Goal: Task Accomplishment & Management: Complete application form

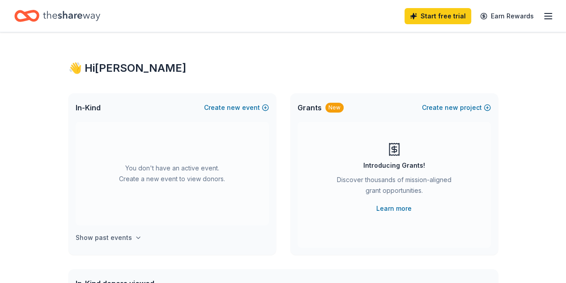
click at [100, 238] on h4 "Show past events" at bounding box center [104, 237] width 56 height 11
click at [229, 107] on span "new" at bounding box center [233, 107] width 13 height 11
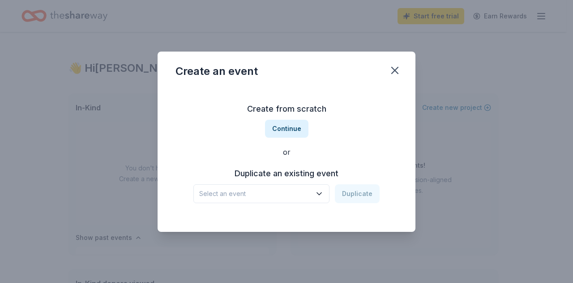
click at [261, 196] on span "Select an event" at bounding box center [255, 193] width 112 height 11
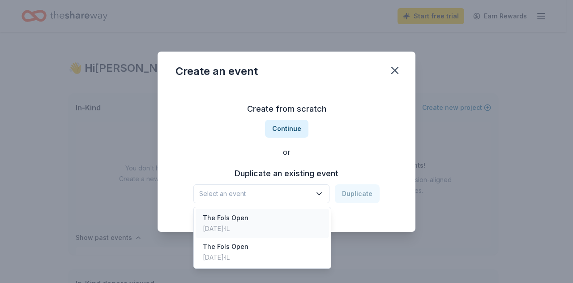
click at [239, 221] on div "The Fols Open" at bounding box center [226, 217] width 46 height 11
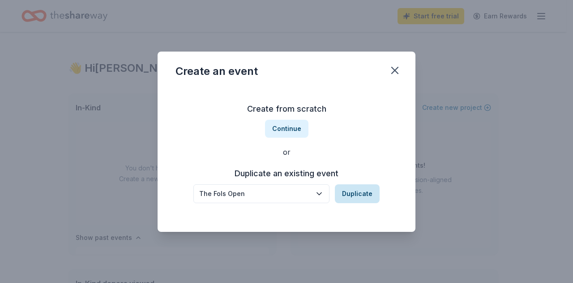
click at [347, 193] on button "Duplicate" at bounding box center [357, 193] width 45 height 19
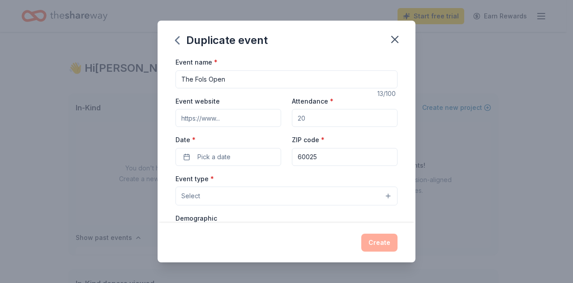
drag, startPoint x: 317, startPoint y: 122, endPoint x: 222, endPoint y: 113, distance: 96.2
click at [222, 113] on div "Event website Attendance * Date * Pick a date ZIP code * 60025" at bounding box center [287, 130] width 222 height 70
type input "50"
click at [208, 162] on button "Pick a date" at bounding box center [229, 157] width 106 height 18
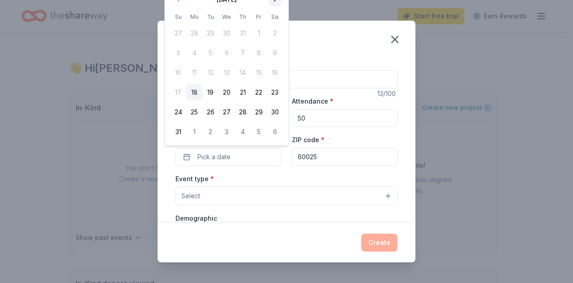
click at [276, 3] on button "Go to next month" at bounding box center [275, -1] width 13 height 13
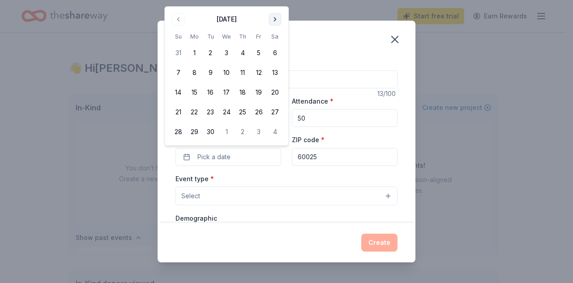
click at [276, 3] on div "Duplicate event Event name * The Fols Open 13 /100 Event website Attendance * 5…" at bounding box center [286, 141] width 573 height 283
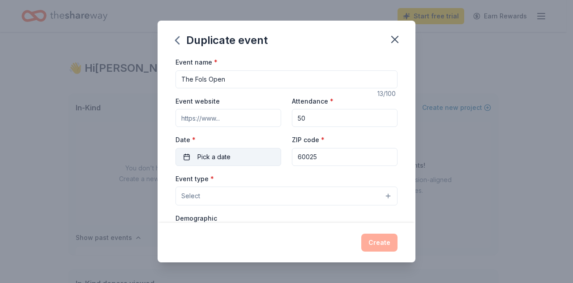
click at [244, 162] on button "Pick a date" at bounding box center [229, 157] width 106 height 18
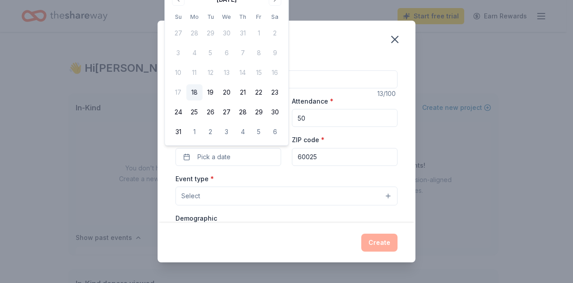
click at [273, 6] on div "August 2025 Su Mo Tu We Th Fr Sa 27 28 29 30 31 1 2 3 4 5 6 7 8 9 10 11 12 13 1…" at bounding box center [226, 65] width 113 height 147
click at [272, 3] on button "Go to next month" at bounding box center [275, -1] width 13 height 13
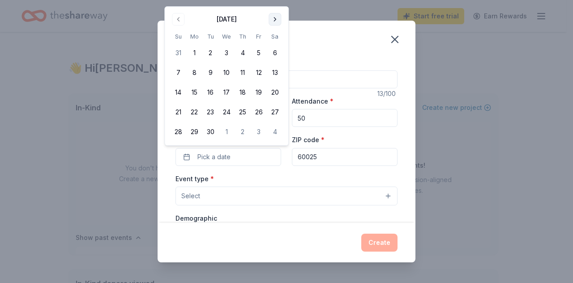
click at [277, 20] on button "Go to next month" at bounding box center [275, 19] width 13 height 13
click at [179, 74] on button "5" at bounding box center [178, 72] width 16 height 16
click at [320, 173] on div "Event type * Select" at bounding box center [287, 189] width 222 height 33
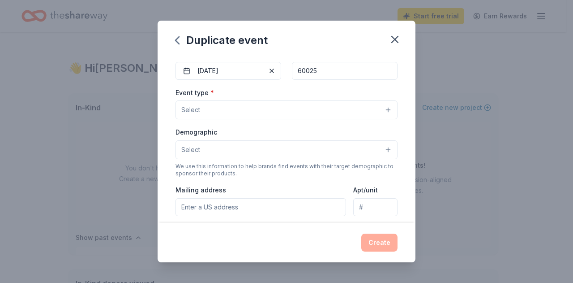
scroll to position [89, 0]
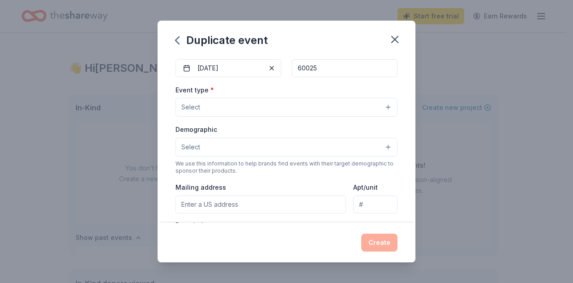
click at [375, 111] on button "Select" at bounding box center [287, 107] width 222 height 19
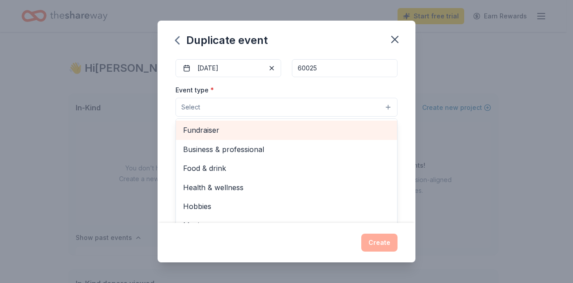
click at [326, 135] on div "Fundraiser" at bounding box center [286, 129] width 221 height 19
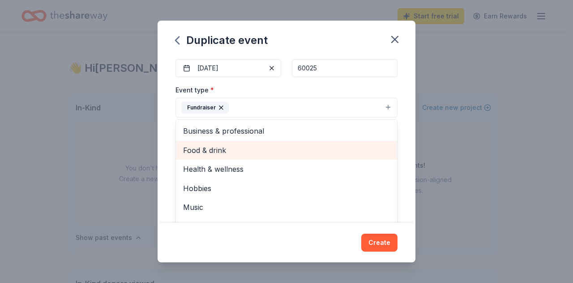
click at [337, 156] on div "Food & drink" at bounding box center [286, 150] width 221 height 19
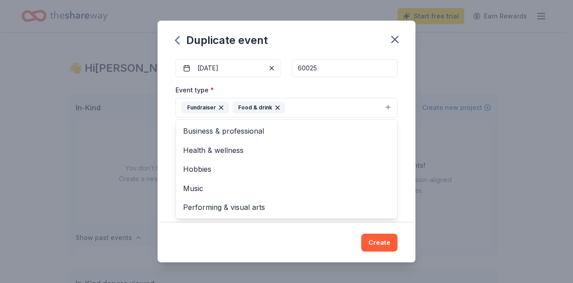
click at [401, 120] on div "Event name * The Fols Open 13 /100 Event website Attendance * 50 Date * 10/05/2…" at bounding box center [287, 139] width 258 height 166
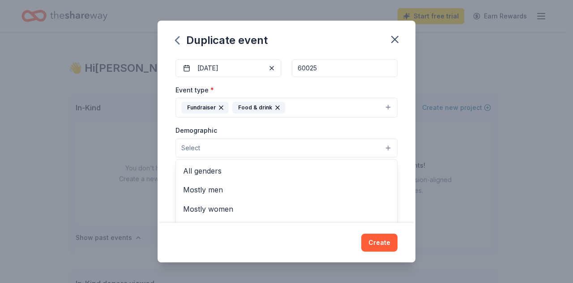
click at [301, 141] on button "Select" at bounding box center [287, 147] width 222 height 19
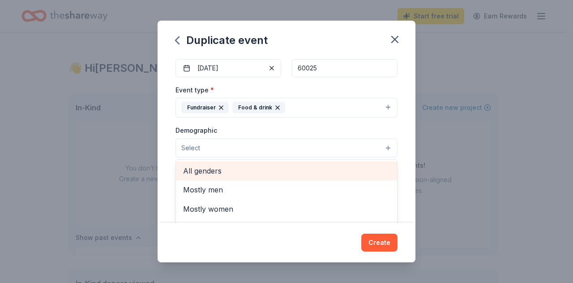
click at [265, 165] on span "All genders" at bounding box center [286, 171] width 207 height 12
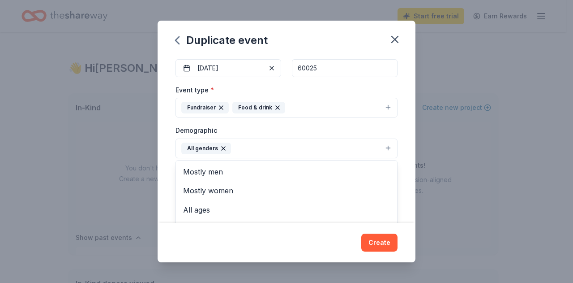
click at [405, 132] on div "Event name * The Fols Open 13 /100 Event website Attendance * 50 Date * 10/05/2…" at bounding box center [287, 139] width 258 height 166
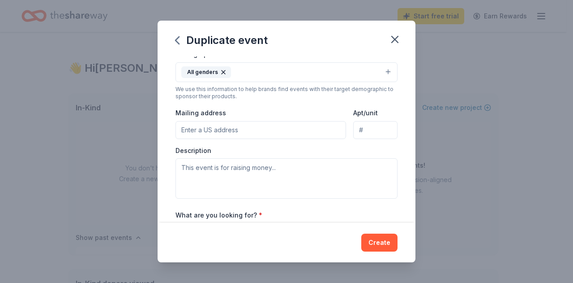
scroll to position [166, 0]
click at [256, 133] on input "Mailing address" at bounding box center [261, 129] width 171 height 18
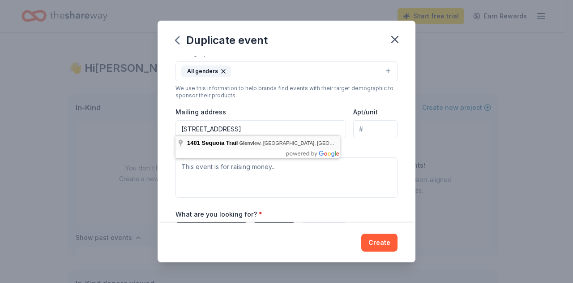
type input "1401 Sequoia Trail, Glenview, IL, 60025"
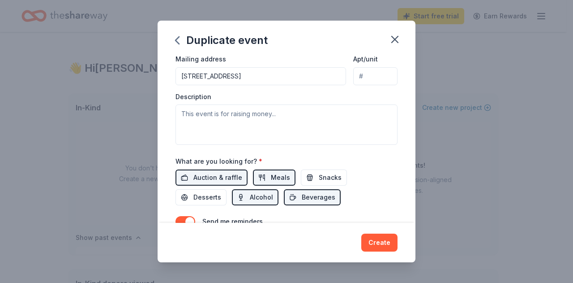
scroll to position [220, 0]
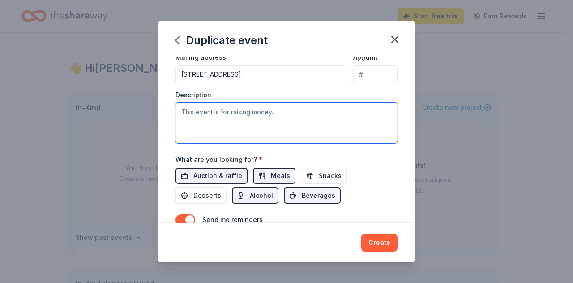
click at [205, 118] on textarea at bounding box center [287, 123] width 222 height 40
paste textarea "I am writing consideration of a donation for the 2025 Fols Open Raffle, taking …"
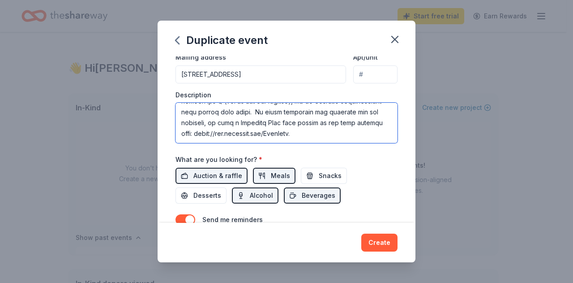
scroll to position [279, 0]
type textarea "I am writing consideration of a donation for the 2025 Fols Open Raffle, taking …"
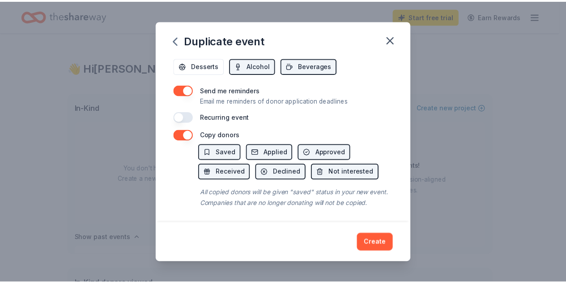
scroll to position [359, 0]
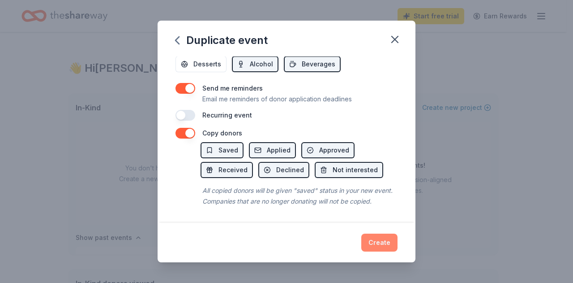
click at [384, 243] on button "Create" at bounding box center [379, 242] width 36 height 18
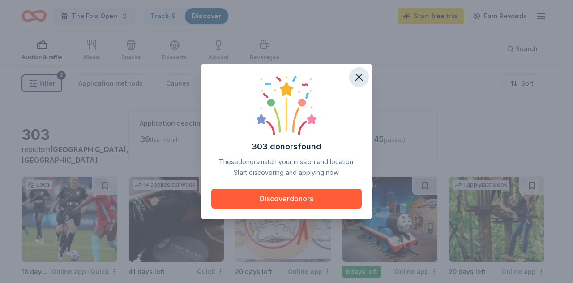
click at [355, 80] on icon "button" at bounding box center [359, 77] width 13 height 13
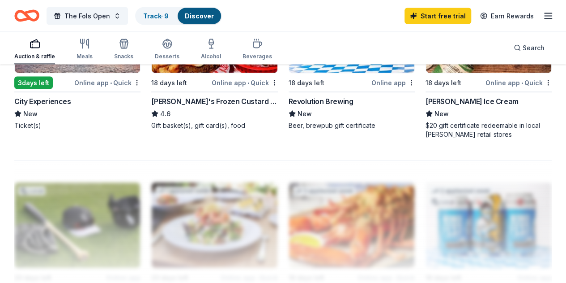
scroll to position [612, 0]
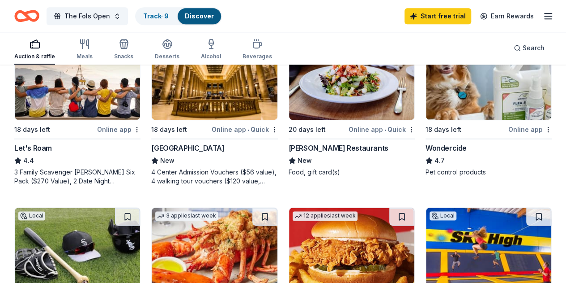
scroll to position [472, 0]
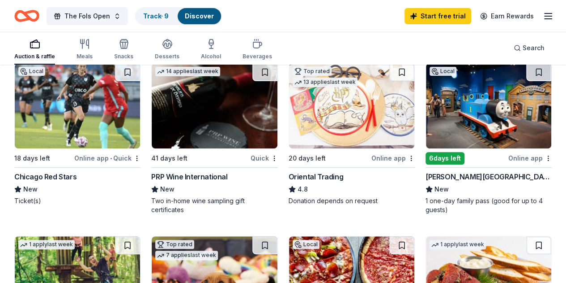
scroll to position [114, 0]
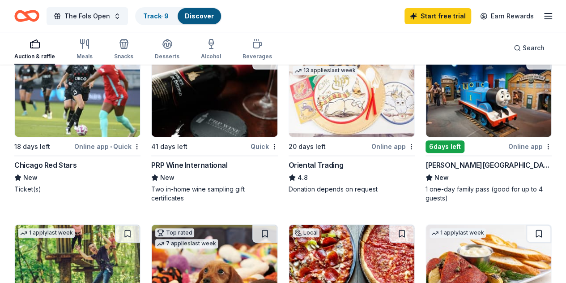
click at [140, 224] on img at bounding box center [77, 266] width 125 height 85
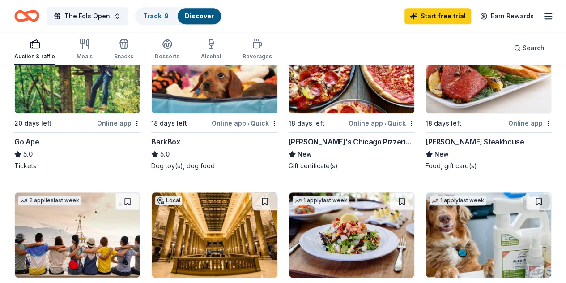
scroll to position [311, 0]
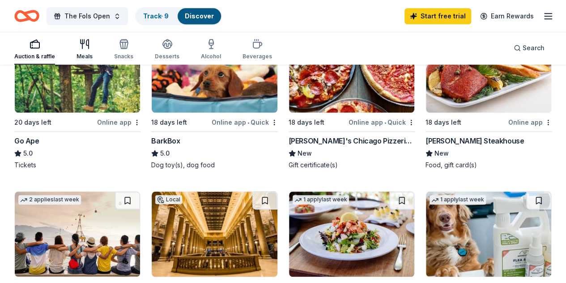
click at [88, 58] on div "Meals" at bounding box center [85, 56] width 16 height 7
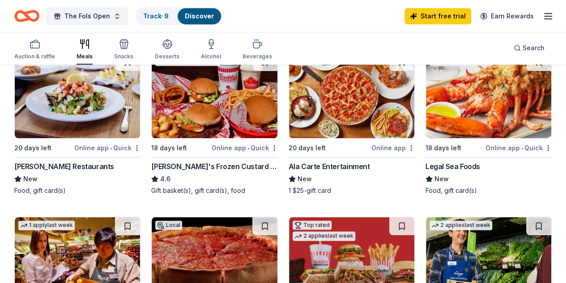
scroll to position [287, 0]
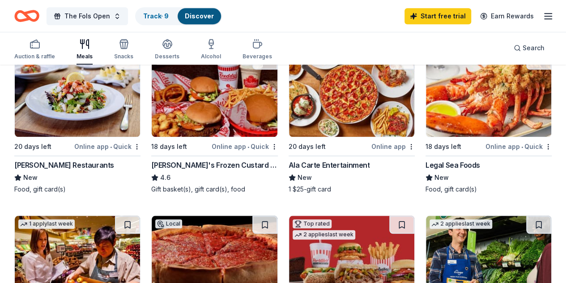
click at [289, 163] on div "Ala Carte Entertainment" at bounding box center [329, 164] width 81 height 11
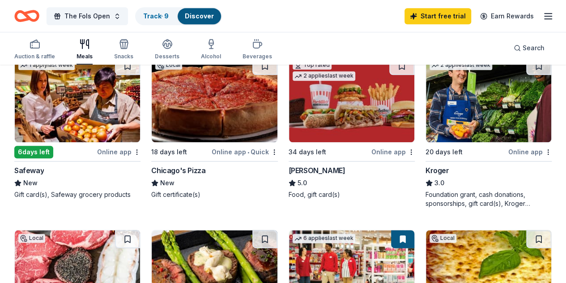
scroll to position [446, 0]
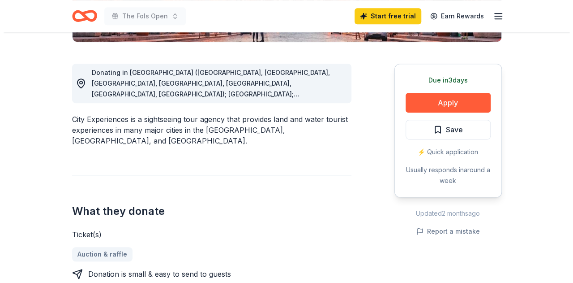
scroll to position [247, 0]
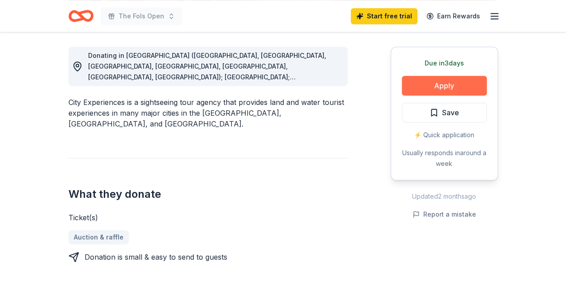
click at [433, 89] on button "Apply" at bounding box center [444, 86] width 85 height 20
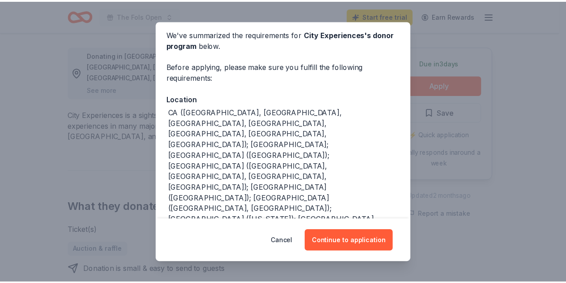
scroll to position [59, 0]
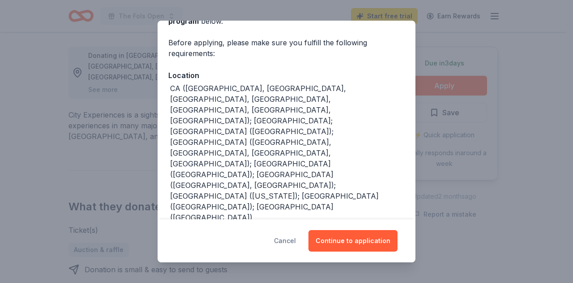
click at [291, 237] on button "Cancel" at bounding box center [285, 240] width 22 height 21
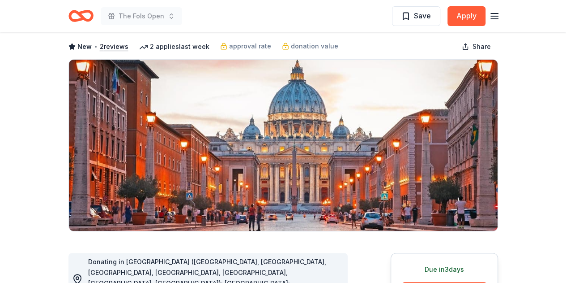
scroll to position [0, 0]
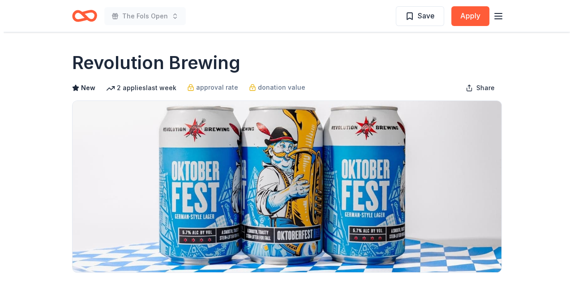
scroll to position [247, 0]
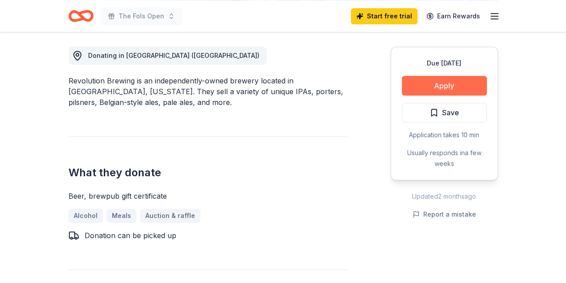
click at [435, 91] on button "Apply" at bounding box center [444, 86] width 85 height 20
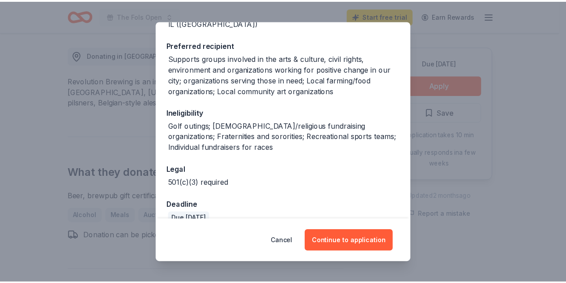
scroll to position [140, 0]
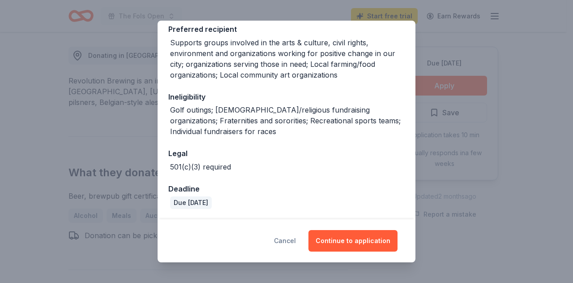
click at [288, 240] on button "Cancel" at bounding box center [285, 240] width 22 height 21
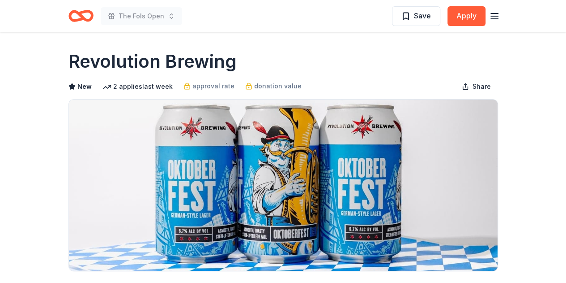
scroll to position [0, 0]
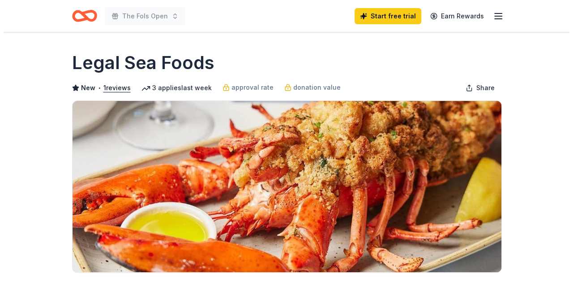
scroll to position [247, 0]
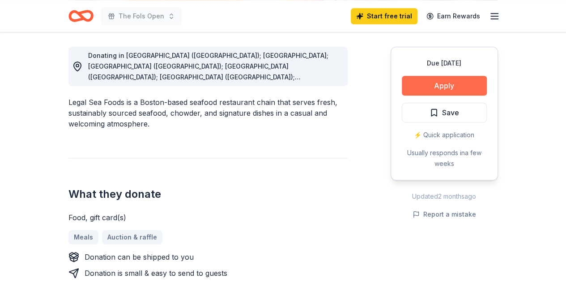
click at [434, 88] on button "Apply" at bounding box center [444, 86] width 85 height 20
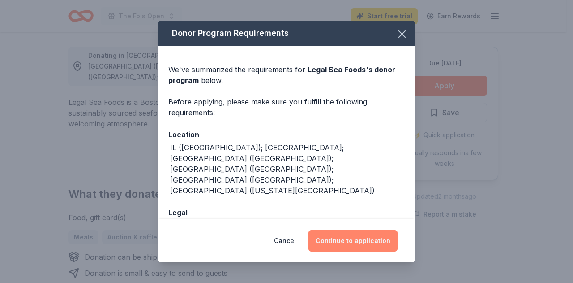
click at [331, 240] on button "Continue to application" at bounding box center [352, 240] width 89 height 21
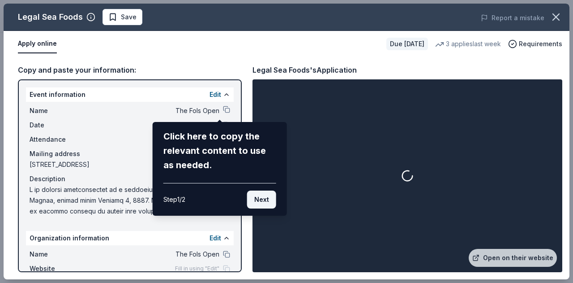
click at [266, 200] on button "Next" at bounding box center [261, 199] width 29 height 18
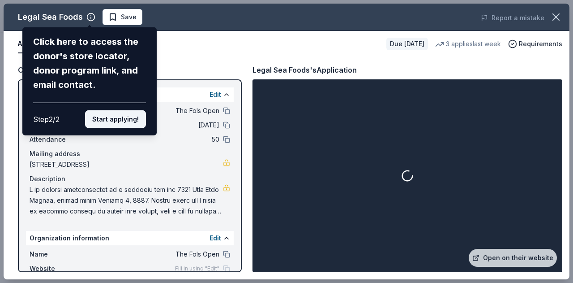
click at [129, 120] on button "Start applying!" at bounding box center [115, 119] width 61 height 18
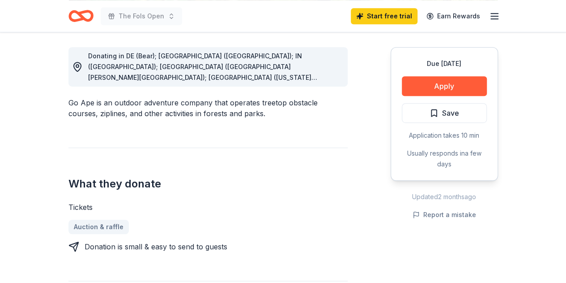
scroll to position [236, 0]
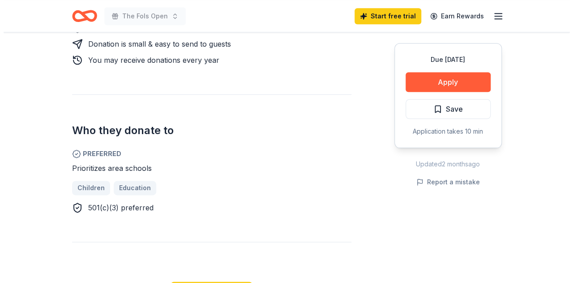
scroll to position [494, 0]
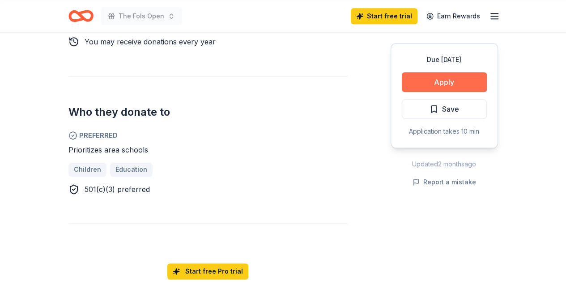
click at [434, 85] on button "Apply" at bounding box center [444, 82] width 85 height 20
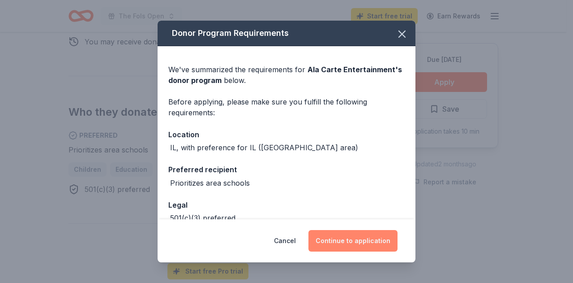
click at [334, 248] on button "Continue to application" at bounding box center [352, 240] width 89 height 21
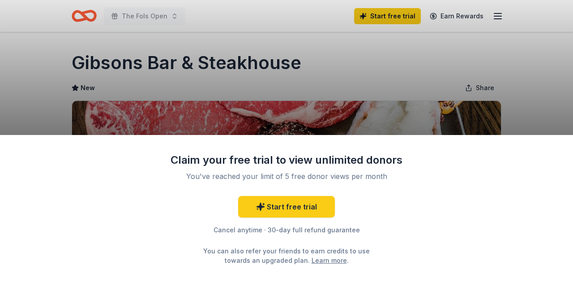
click at [466, 69] on div "Claim your free trial to view unlimited donors You've reached your limit of 5 f…" at bounding box center [286, 141] width 573 height 283
